Goal: Task Accomplishment & Management: Use online tool/utility

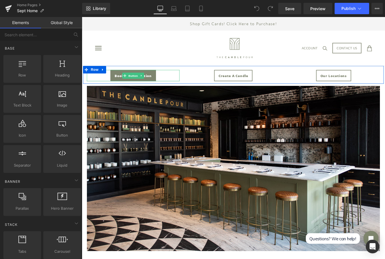
click at [159, 83] on span "Book A Reservation" at bounding box center [140, 83] width 42 height 5
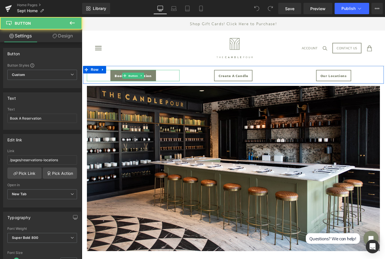
click at [159, 83] on span "Book A Reservation" at bounding box center [140, 83] width 42 height 5
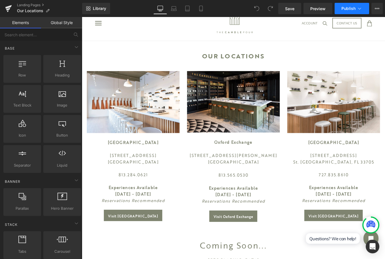
click at [352, 5] on button "Publish" at bounding box center [352, 8] width 35 height 11
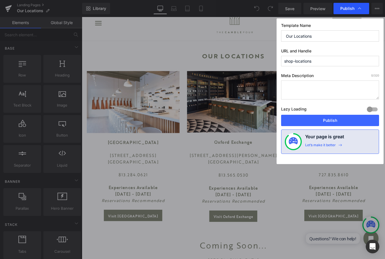
click at [349, 8] on span "Publish" at bounding box center [347, 8] width 14 height 5
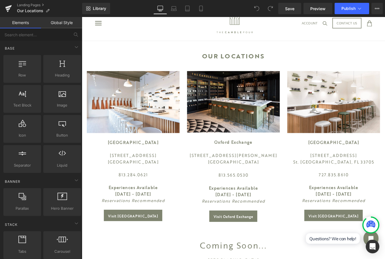
click at [349, 8] on span "Publish" at bounding box center [348, 8] width 14 height 5
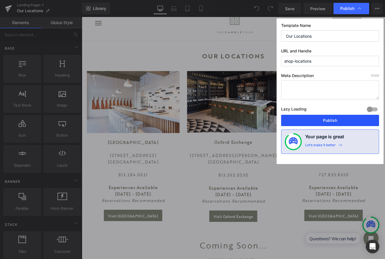
click at [329, 120] on button "Publish" at bounding box center [330, 120] width 98 height 11
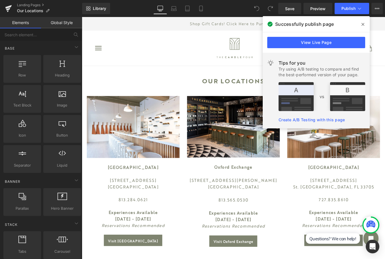
click at [362, 24] on icon at bounding box center [362, 24] width 3 height 5
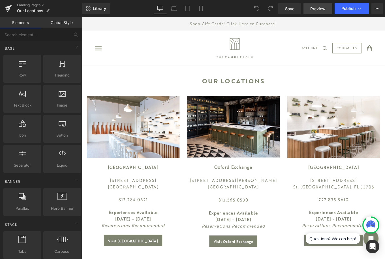
click at [323, 8] on span "Preview" at bounding box center [317, 9] width 15 height 6
click at [20, 5] on link "Landing Pages" at bounding box center [49, 5] width 65 height 5
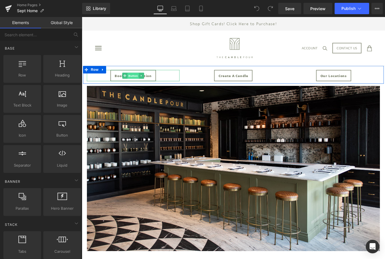
click at [141, 82] on span "Button" at bounding box center [139, 83] width 13 height 7
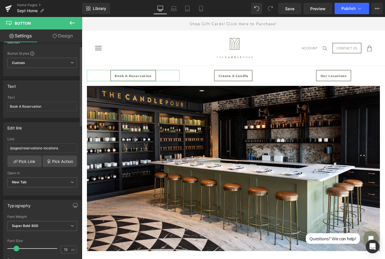
scroll to position [13, 0]
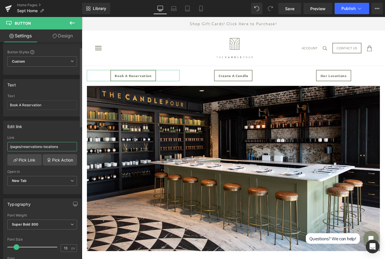
click at [63, 148] on input "/pages/reservations-locations" at bounding box center [42, 146] width 70 height 9
paste input "[URL][DOMAIN_NAME]"
type input "[URL][DOMAIN_NAME]"
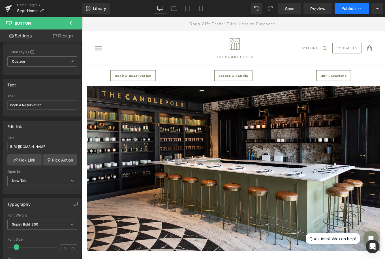
click at [350, 11] on button "Publish" at bounding box center [352, 8] width 35 height 11
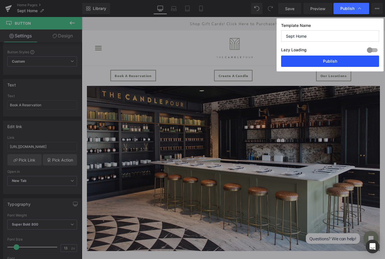
click at [325, 63] on button "Publish" at bounding box center [330, 60] width 98 height 11
